Goal: Task Accomplishment & Management: Manage account settings

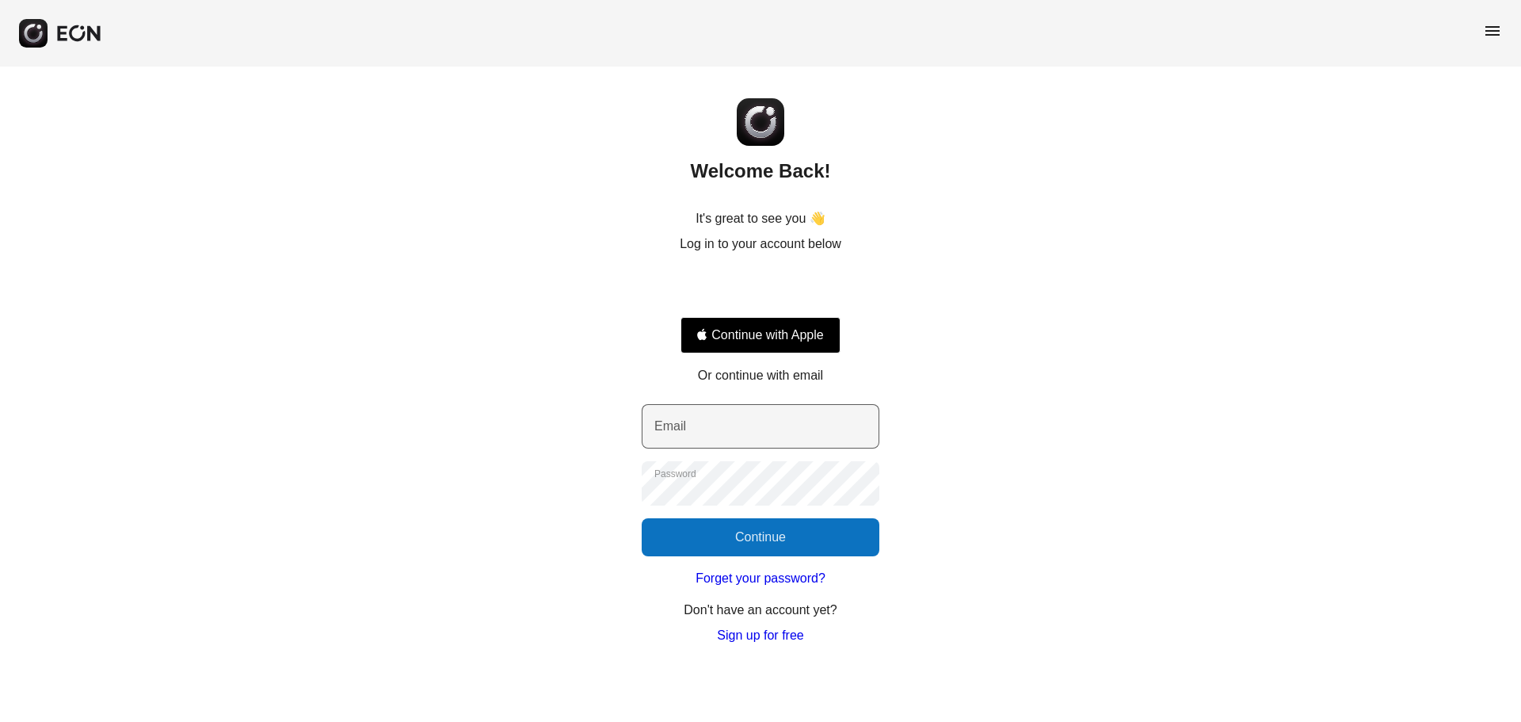
click at [668, 433] on label "Email" at bounding box center [671, 426] width 32 height 19
click at [668, 433] on input "Email" at bounding box center [761, 426] width 238 height 44
type input "*"
click at [0, 645] on com-1password-button at bounding box center [0, 645] width 0 height 0
type input "**********"
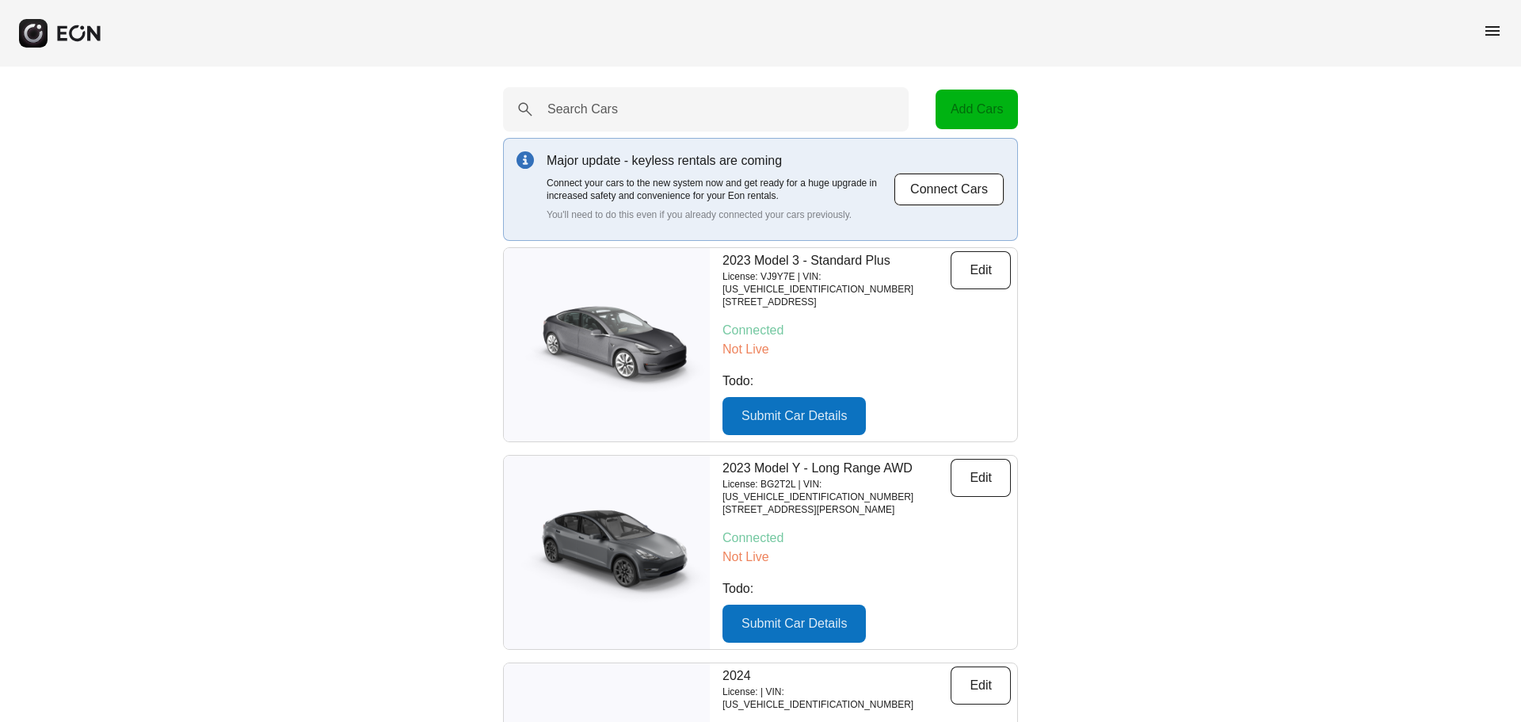
click at [1494, 24] on span "menu" at bounding box center [1492, 30] width 19 height 19
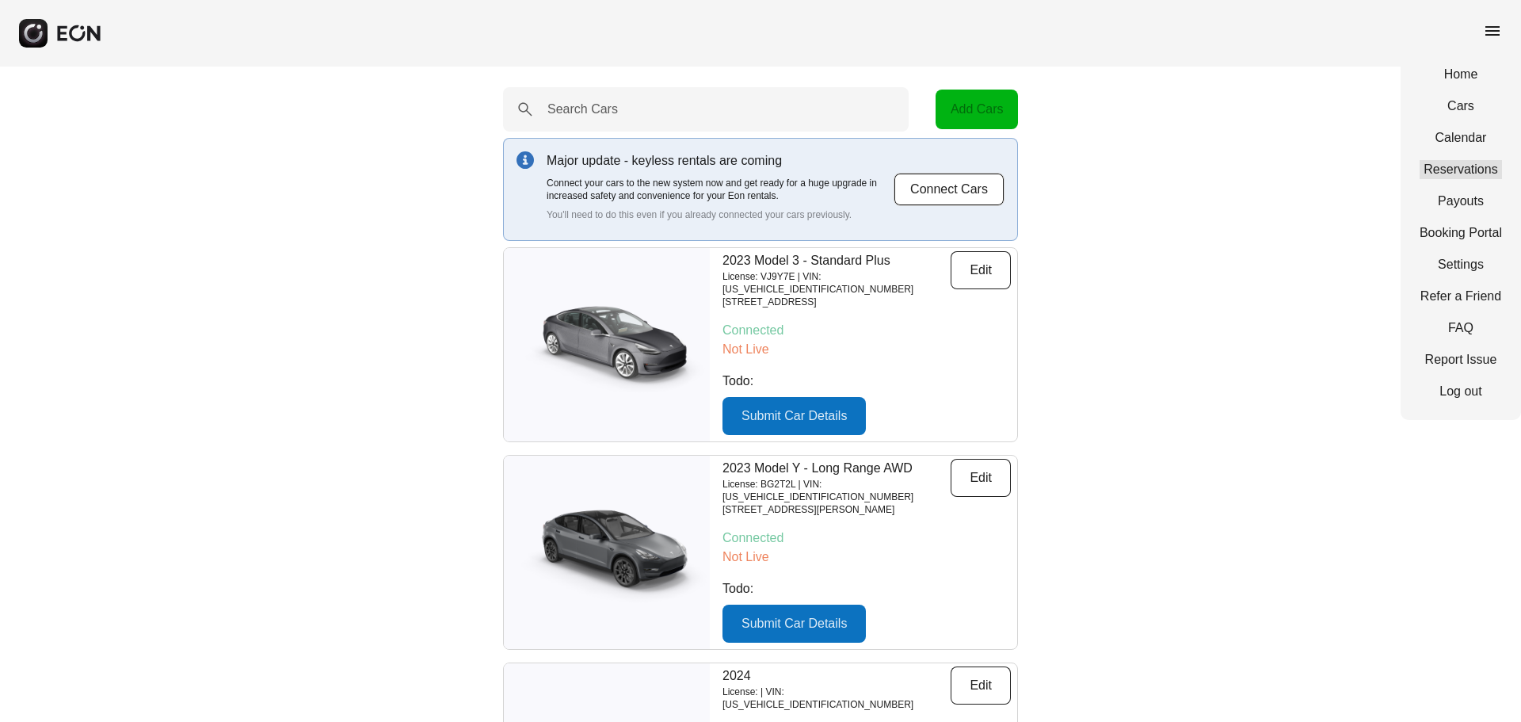
click at [1438, 162] on link "Reservations" at bounding box center [1461, 169] width 82 height 19
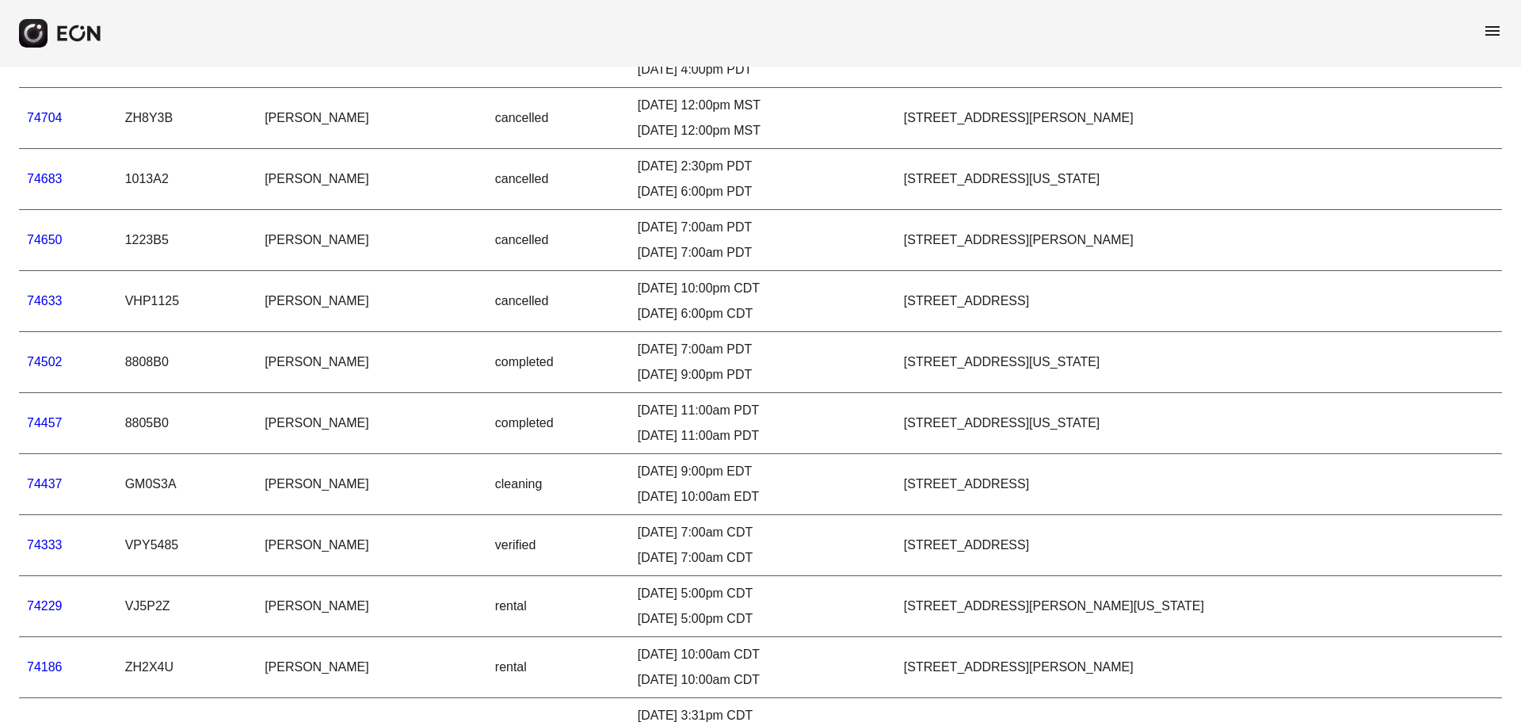
scroll to position [1448, 0]
